Goal: Transaction & Acquisition: Obtain resource

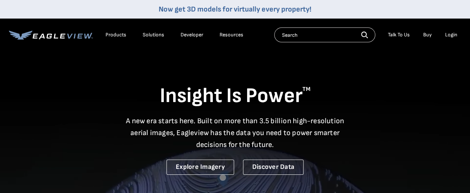
click at [444, 33] on li "Login" at bounding box center [452, 34] width 20 height 11
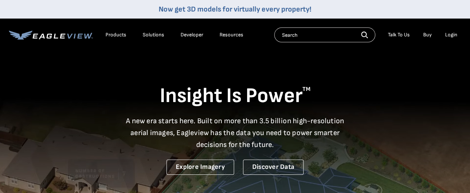
click at [447, 35] on div "Login" at bounding box center [451, 35] width 12 height 7
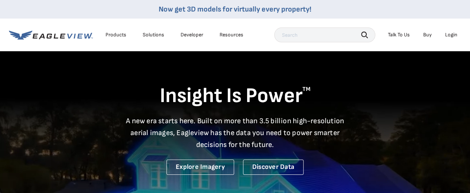
click at [451, 35] on div "Login" at bounding box center [451, 35] width 12 height 7
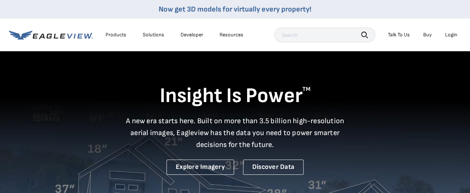
click at [448, 31] on li "Login" at bounding box center [452, 34] width 20 height 11
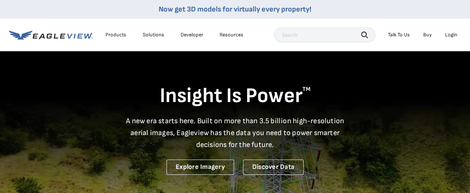
click at [449, 32] on div "Login" at bounding box center [451, 35] width 12 height 7
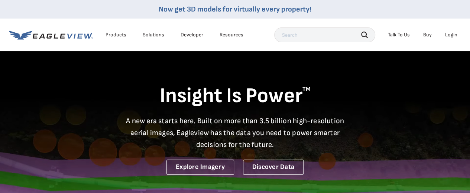
click at [449, 35] on div "Login" at bounding box center [451, 35] width 12 height 7
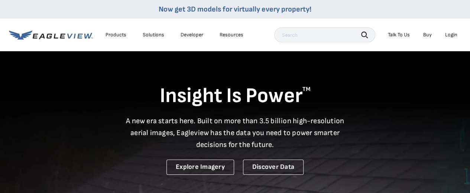
click at [453, 35] on div "Login" at bounding box center [451, 35] width 12 height 7
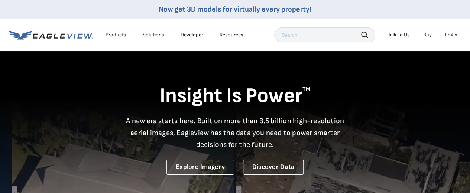
drag, startPoint x: 453, startPoint y: 35, endPoint x: 439, endPoint y: 55, distance: 24.5
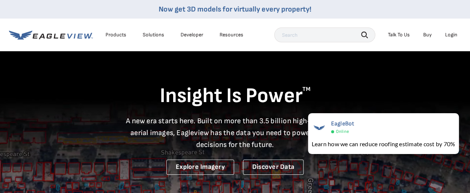
click at [450, 34] on div "Login" at bounding box center [451, 35] width 12 height 7
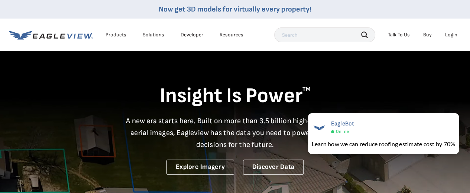
click at [451, 35] on div "Login" at bounding box center [451, 35] width 12 height 7
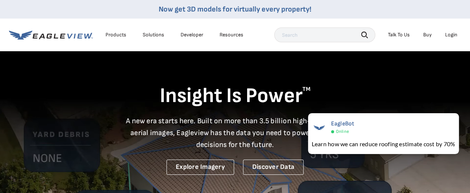
click at [375, 103] on h1 "Insight Is Power TM" at bounding box center [235, 96] width 452 height 26
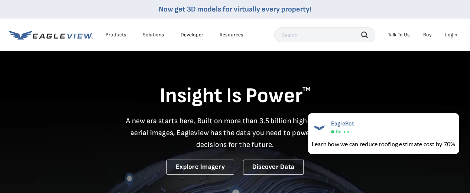
drag, startPoint x: 382, startPoint y: 96, endPoint x: 453, endPoint y: 31, distance: 96.0
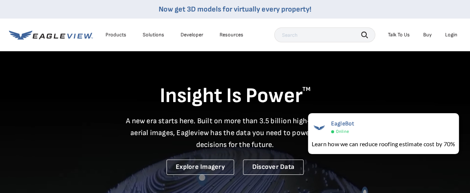
click at [453, 31] on li "Login" at bounding box center [452, 34] width 20 height 11
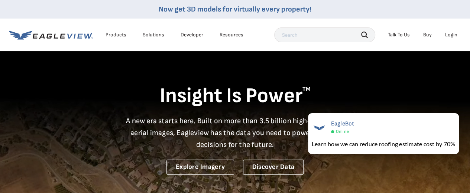
click at [452, 33] on div "Login" at bounding box center [451, 35] width 12 height 7
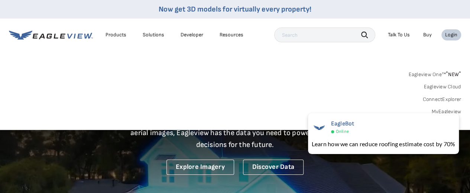
click at [452, 33] on div "Login" at bounding box center [451, 35] width 12 height 7
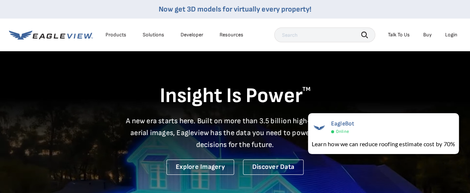
click at [452, 33] on div "Login" at bounding box center [451, 35] width 12 height 7
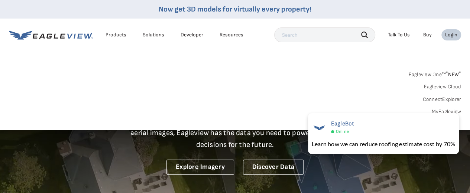
click at [452, 33] on div "Login" at bounding box center [451, 35] width 12 height 7
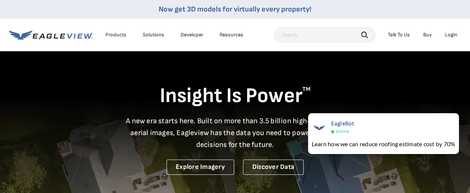
click at [450, 35] on div "Login" at bounding box center [451, 35] width 12 height 7
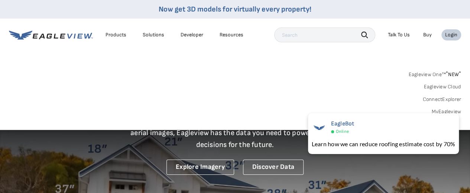
drag, startPoint x: 450, startPoint y: 35, endPoint x: 468, endPoint y: 107, distance: 74.4
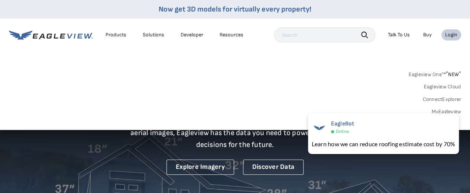
click at [468, 107] on div "Search Products Our Product Areas Imagery 1-Inch GSD Aerial Imagery *" at bounding box center [235, 95] width 470 height 70
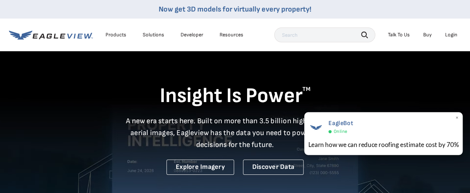
click at [457, 117] on span "×" at bounding box center [457, 118] width 4 height 8
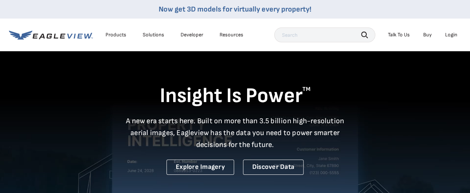
click at [456, 33] on li "Login" at bounding box center [452, 34] width 20 height 11
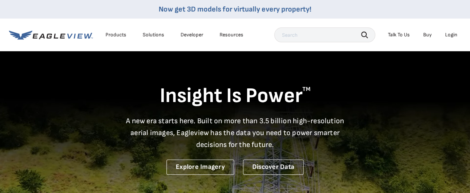
click at [456, 32] on div "Login" at bounding box center [451, 35] width 12 height 7
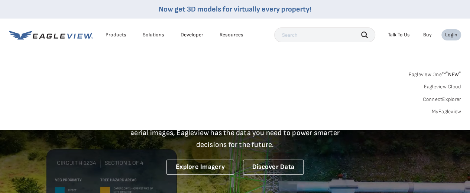
click at [451, 111] on link "MyEagleview" at bounding box center [447, 112] width 30 height 7
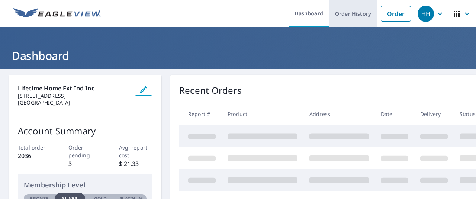
click at [347, 12] on link "Order History" at bounding box center [353, 13] width 48 height 27
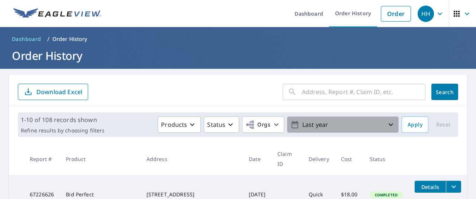
click at [299, 123] on p "Last year" at bounding box center [342, 124] width 87 height 13
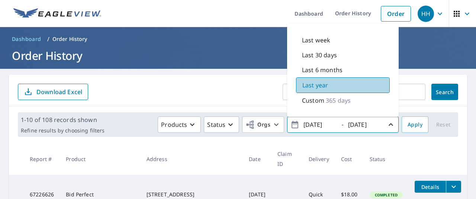
click at [319, 83] on p "Last year" at bounding box center [315, 85] width 26 height 9
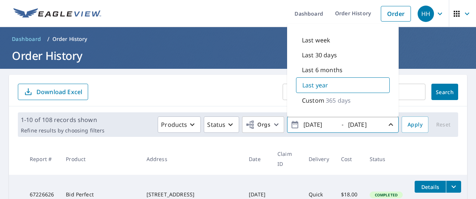
click at [241, 83] on div "​ Search Download Excel" at bounding box center [238, 91] width 458 height 32
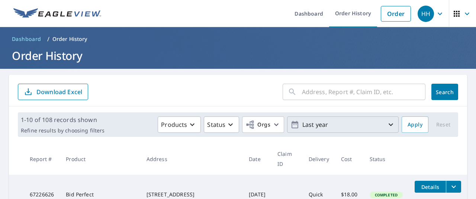
click at [317, 93] on input "text" at bounding box center [363, 91] width 123 height 21
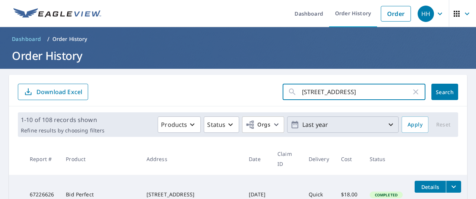
type input "111 Oakhaven dr. 15042"
drag, startPoint x: 437, startPoint y: 93, endPoint x: 443, endPoint y: 96, distance: 6.8
click at [443, 96] on button "Search" at bounding box center [444, 92] width 27 height 16
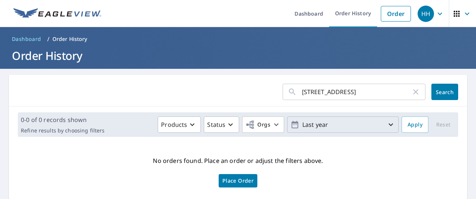
scroll to position [25, 0]
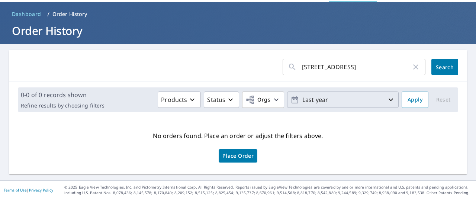
click at [345, 95] on button "Last year" at bounding box center [343, 99] width 112 height 16
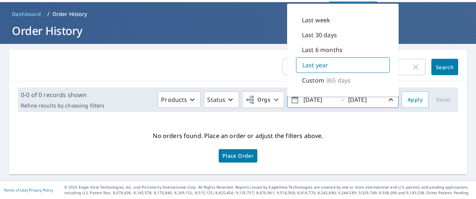
click at [334, 65] on div "Last year" at bounding box center [343, 65] width 94 height 16
click at [440, 64] on span "Search" at bounding box center [444, 67] width 15 height 7
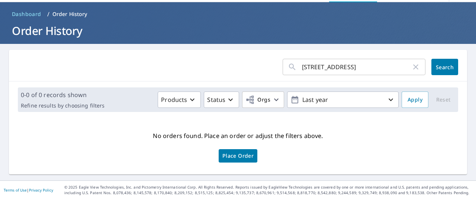
click at [437, 64] on span "Search" at bounding box center [444, 67] width 15 height 7
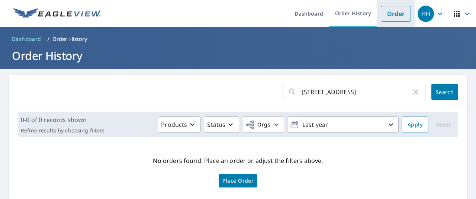
click at [390, 15] on link "Order" at bounding box center [396, 14] width 30 height 16
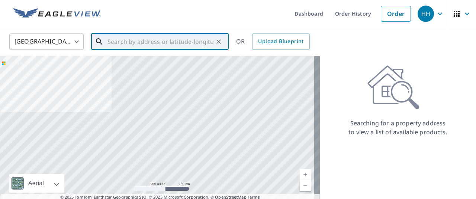
click at [167, 43] on input "text" at bounding box center [160, 41] width 106 height 21
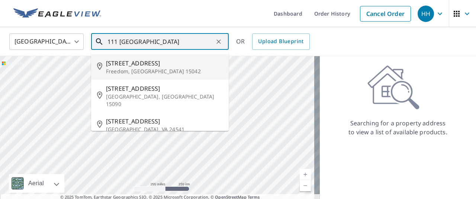
click at [141, 70] on p "Freedom, PA 15042" at bounding box center [164, 71] width 117 height 7
type input "111 Oakhaven Dr Freedom, PA 15042"
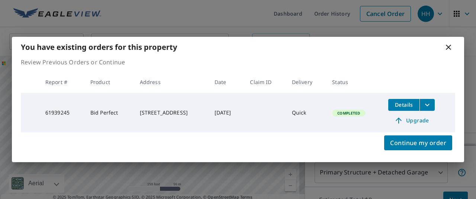
click at [406, 104] on span "Details" at bounding box center [403, 104] width 22 height 7
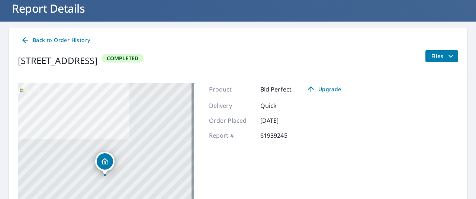
scroll to position [36, 0]
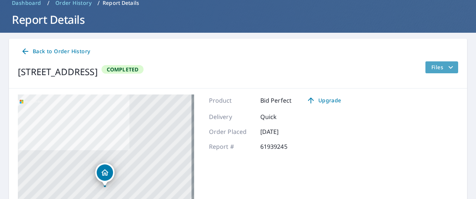
click at [436, 67] on span "Files" at bounding box center [443, 67] width 24 height 9
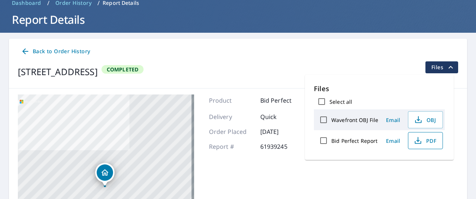
click at [427, 142] on span "PDF" at bounding box center [425, 140] width 24 height 9
